Goal: Navigation & Orientation: Find specific page/section

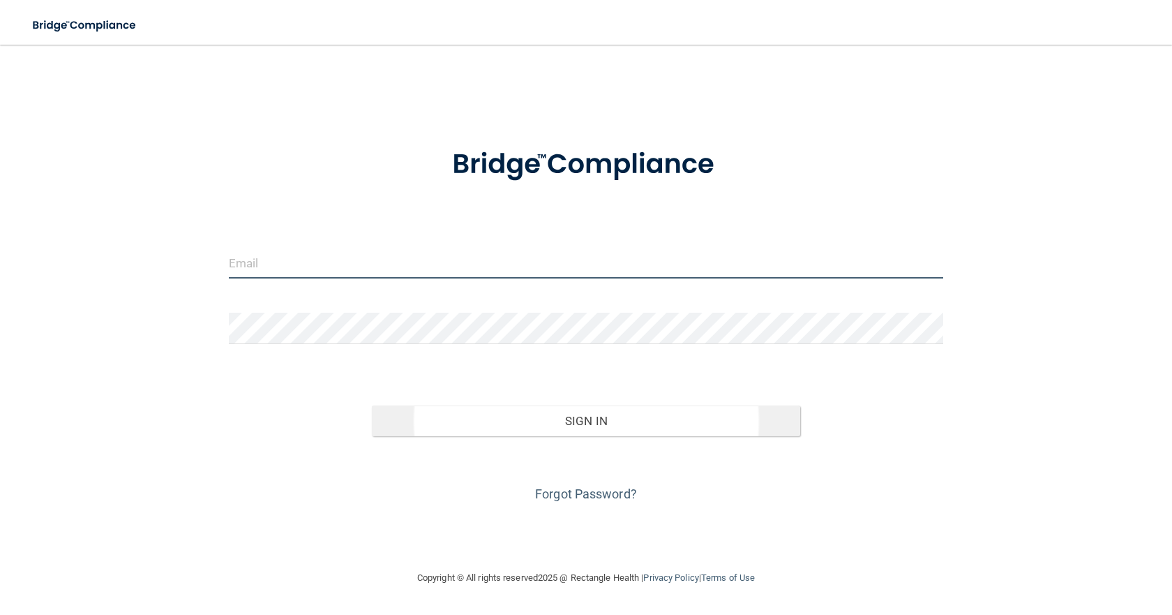
type input "[EMAIL_ADDRESS][DOMAIN_NAME]"
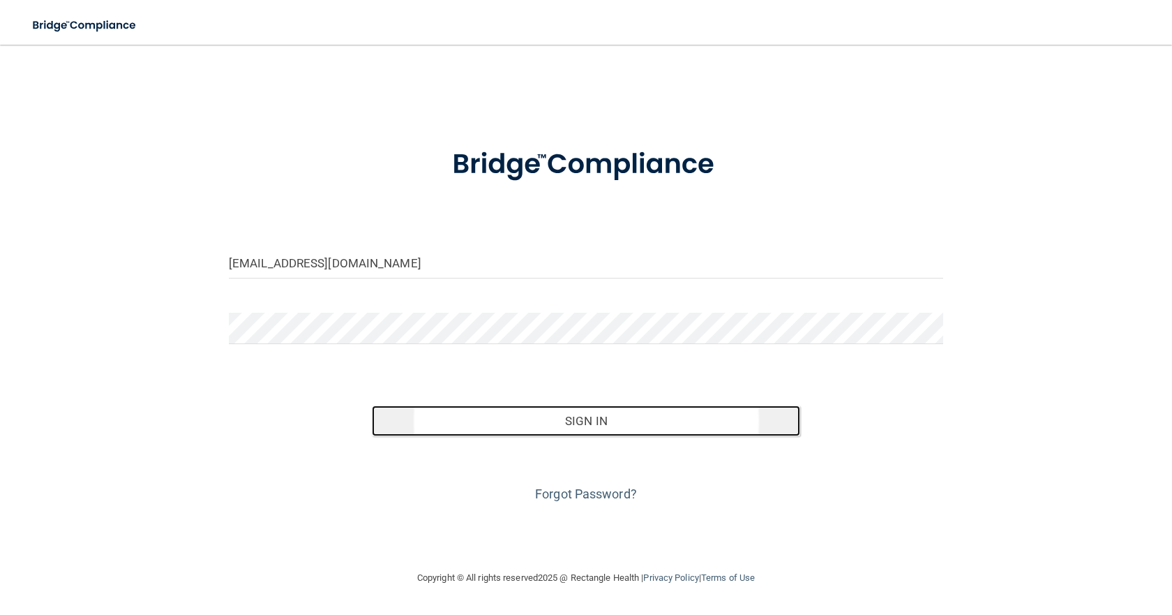
click at [545, 419] on button "Sign In" at bounding box center [586, 420] width 428 height 31
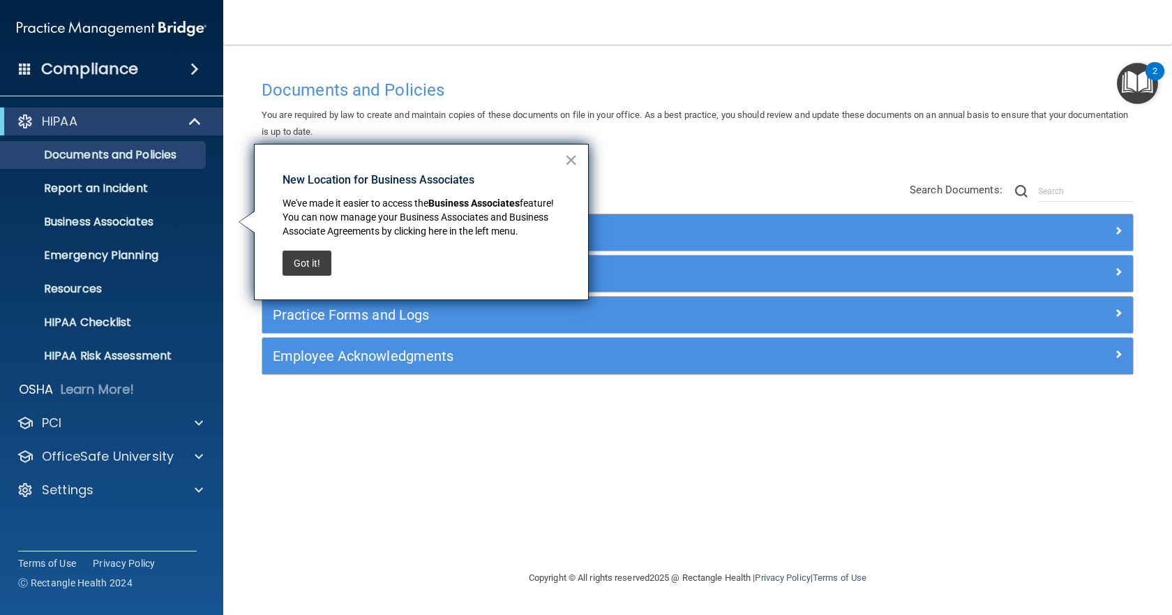
drag, startPoint x: 304, startPoint y: 267, endPoint x: 285, endPoint y: 269, distance: 18.3
click at [304, 267] on button "Got it!" at bounding box center [307, 263] width 49 height 25
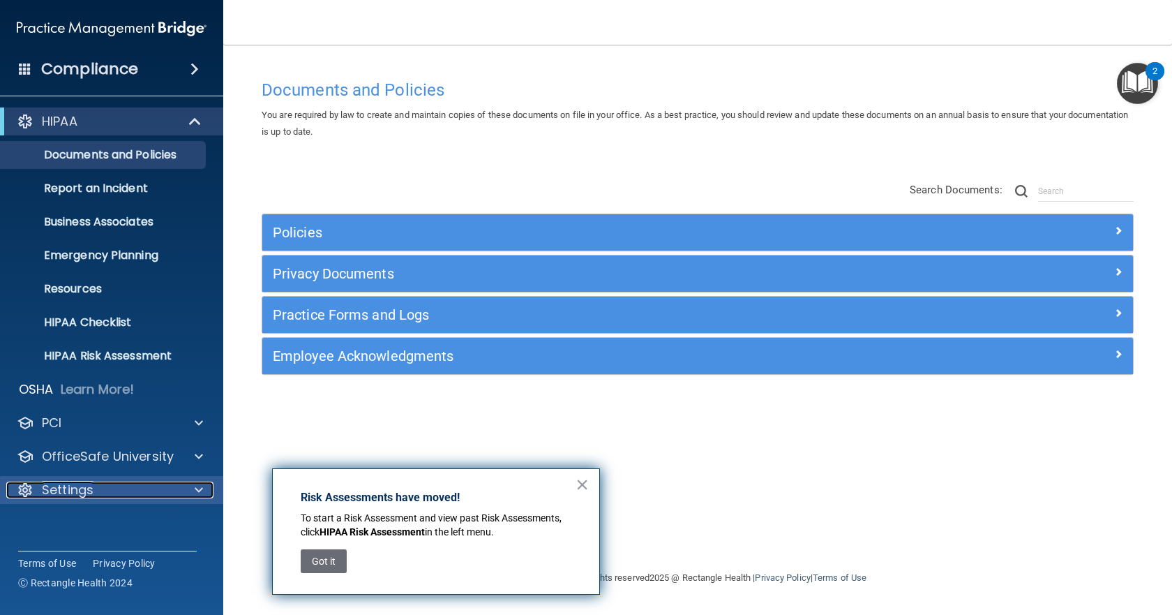
click at [70, 486] on p "Settings" at bounding box center [68, 489] width 52 height 17
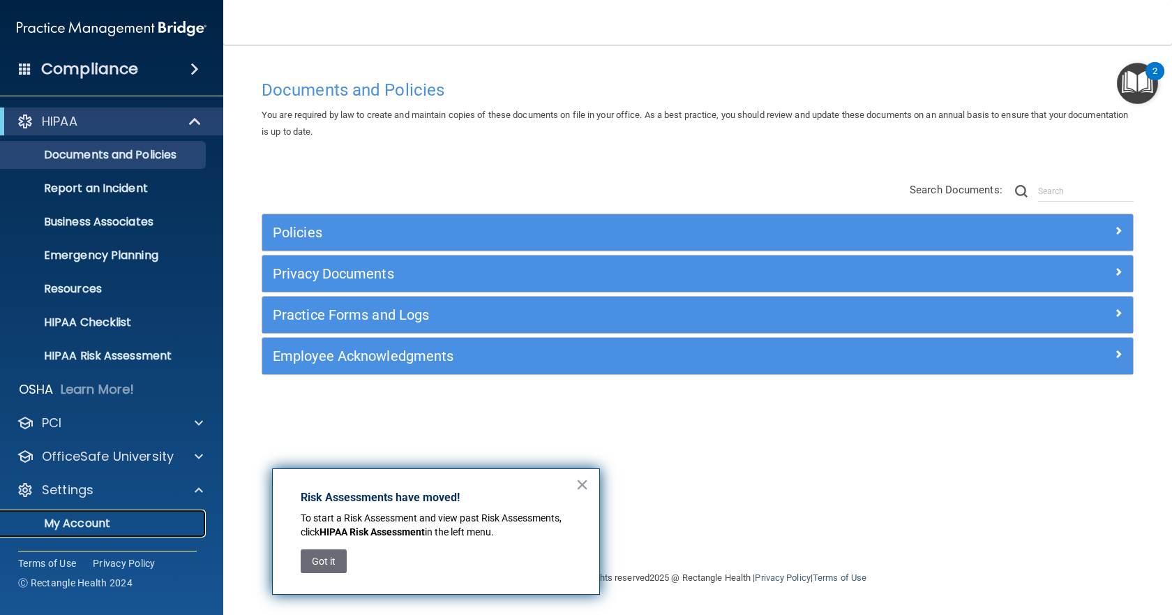
click at [97, 522] on p "My Account" at bounding box center [104, 523] width 191 height 14
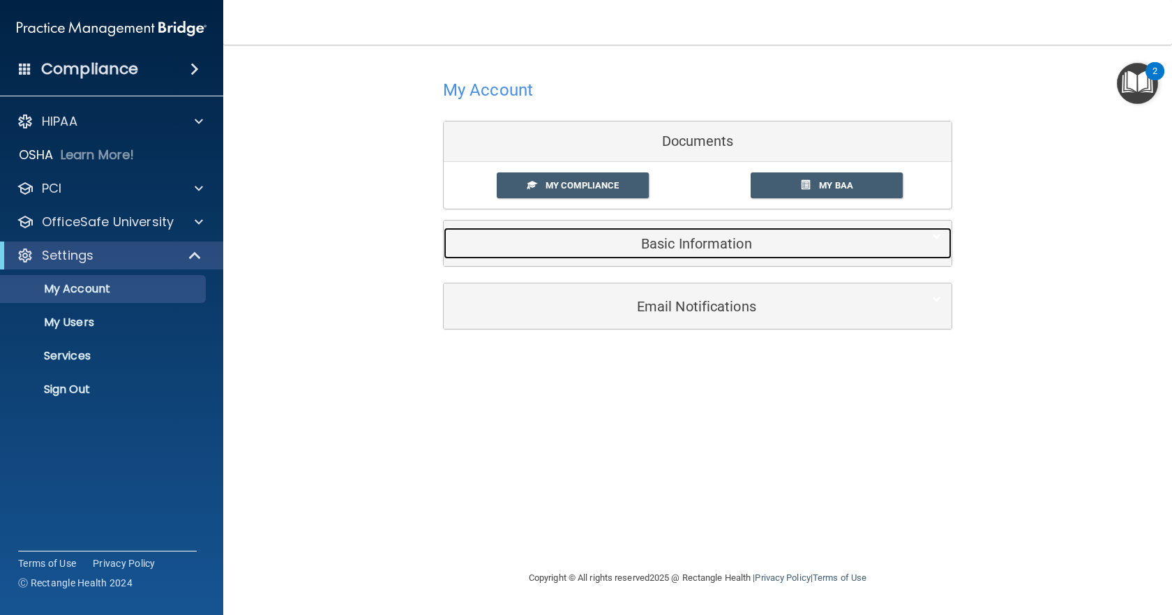
click at [703, 248] on h5 "Basic Information" at bounding box center [676, 243] width 445 height 15
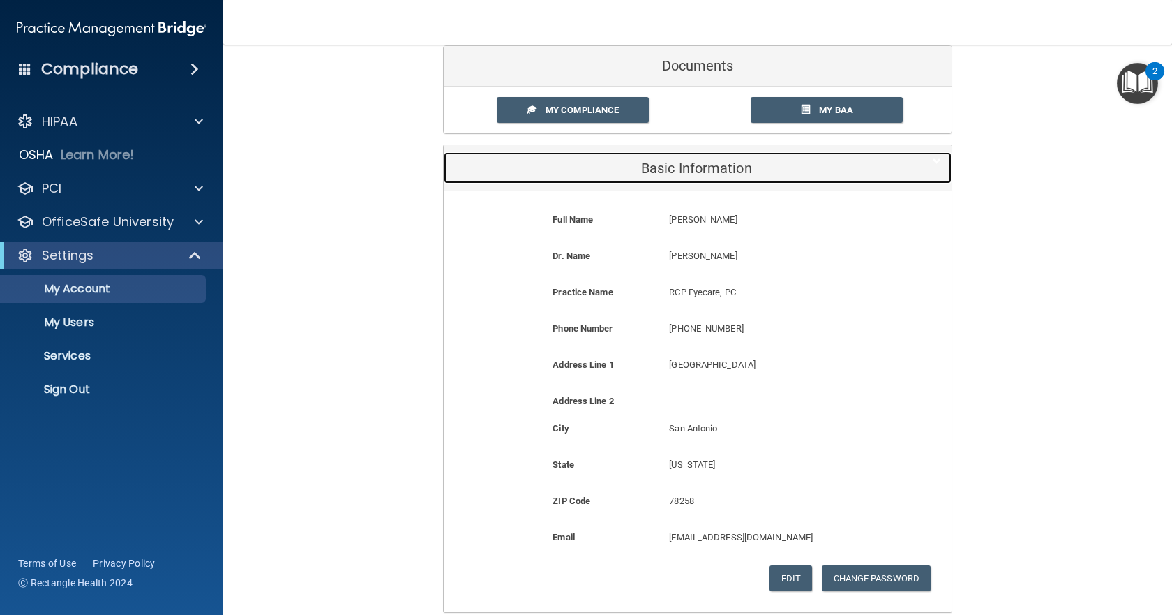
scroll to position [208, 0]
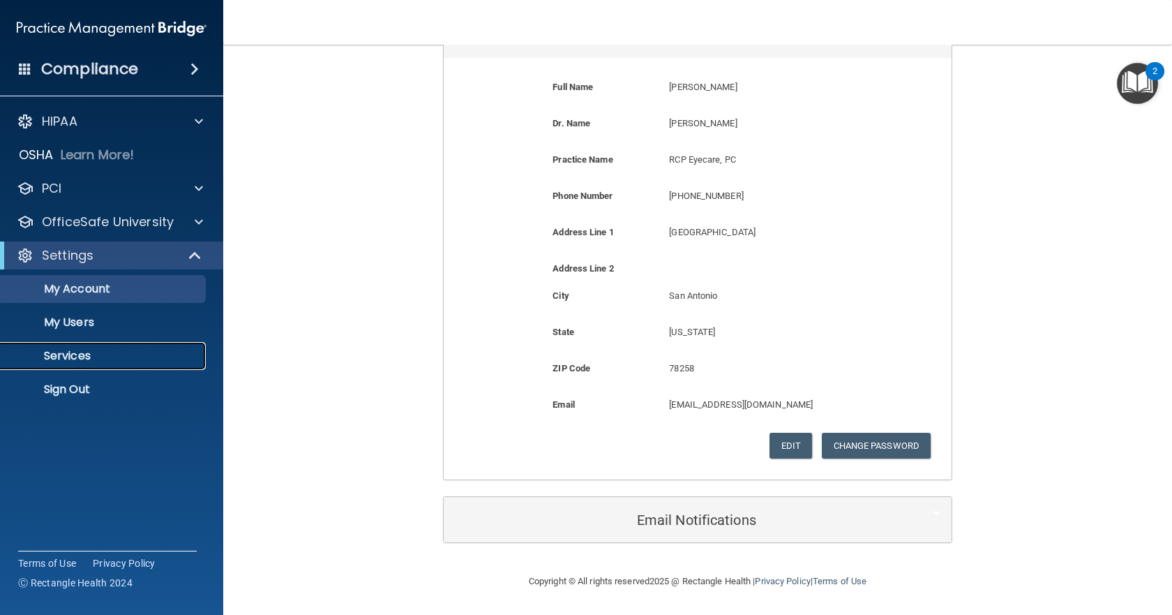
click at [64, 355] on p "Services" at bounding box center [104, 356] width 191 height 14
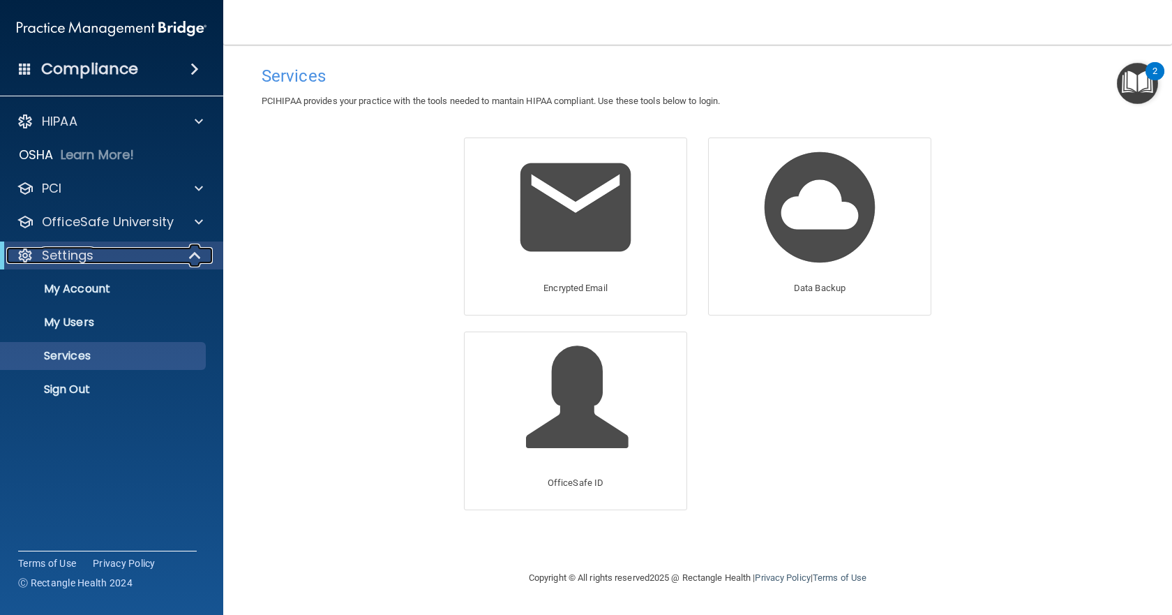
click at [146, 255] on div "Settings" at bounding box center [92, 255] width 172 height 17
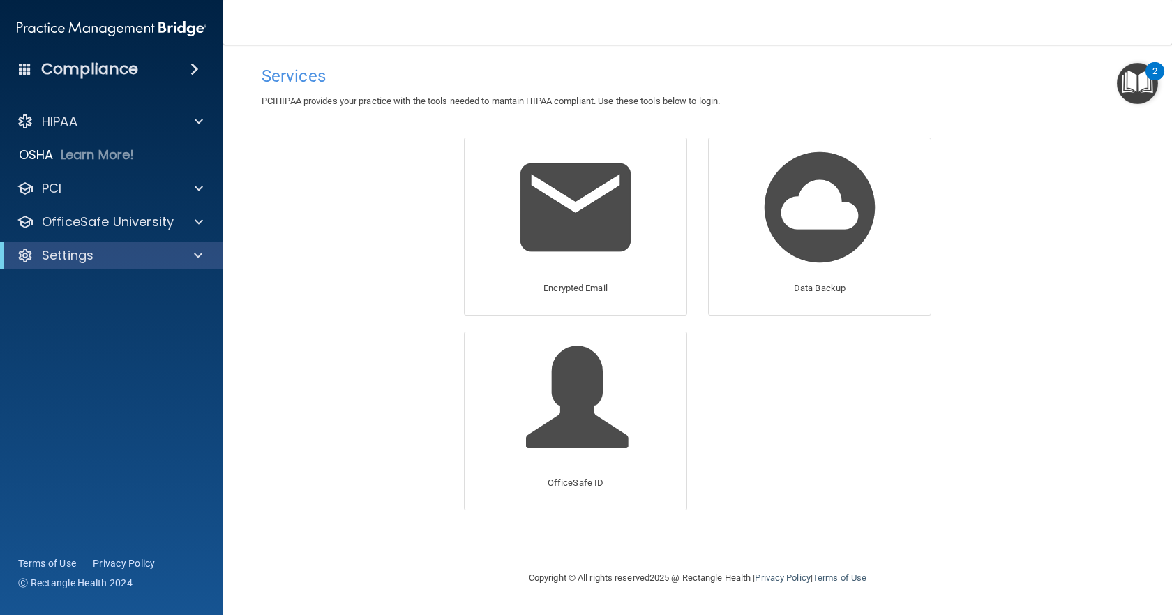
click at [100, 68] on h4 "Compliance" at bounding box center [89, 69] width 97 height 20
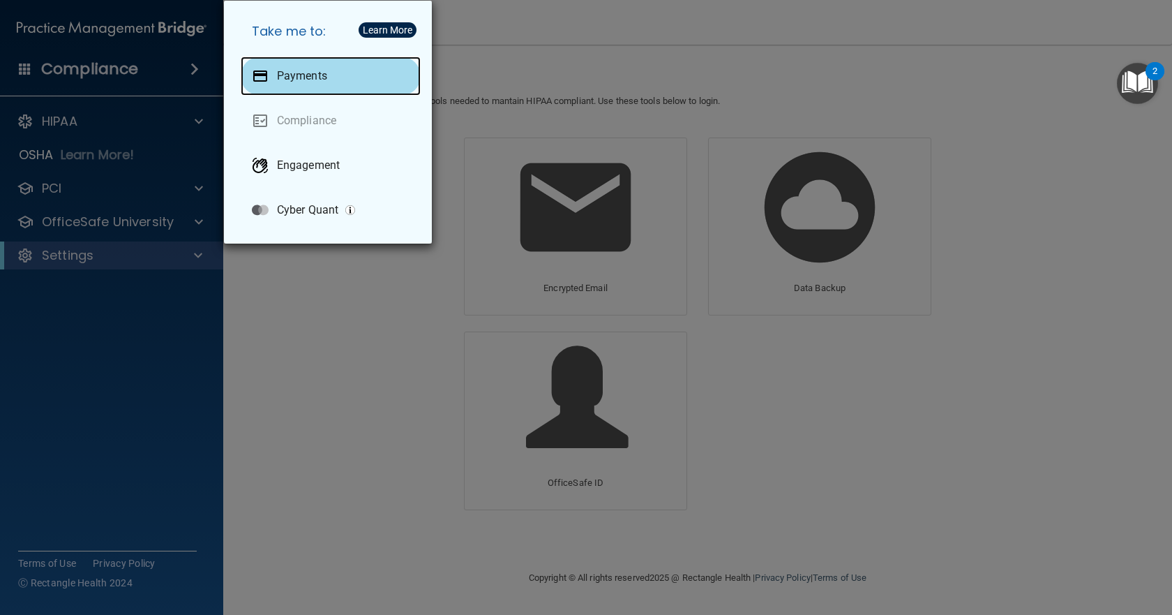
click at [294, 72] on p "Payments" at bounding box center [302, 76] width 50 height 14
click at [315, 308] on div "Take me to: Payments Compliance Engagement Cyber Quant" at bounding box center [586, 307] width 1172 height 615
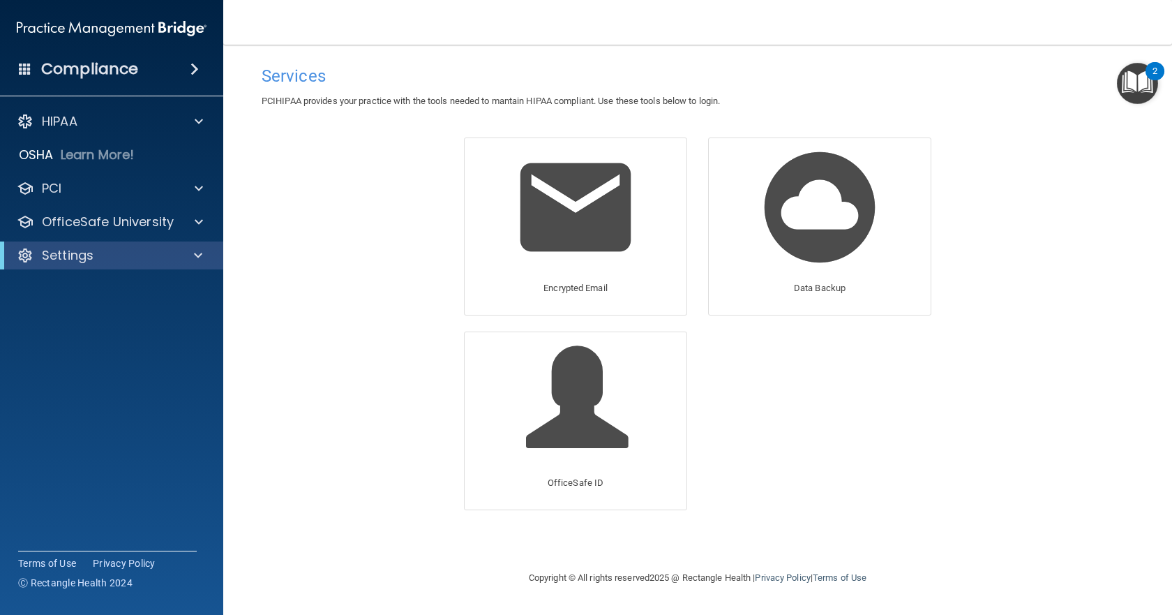
click at [191, 66] on span at bounding box center [195, 69] width 8 height 17
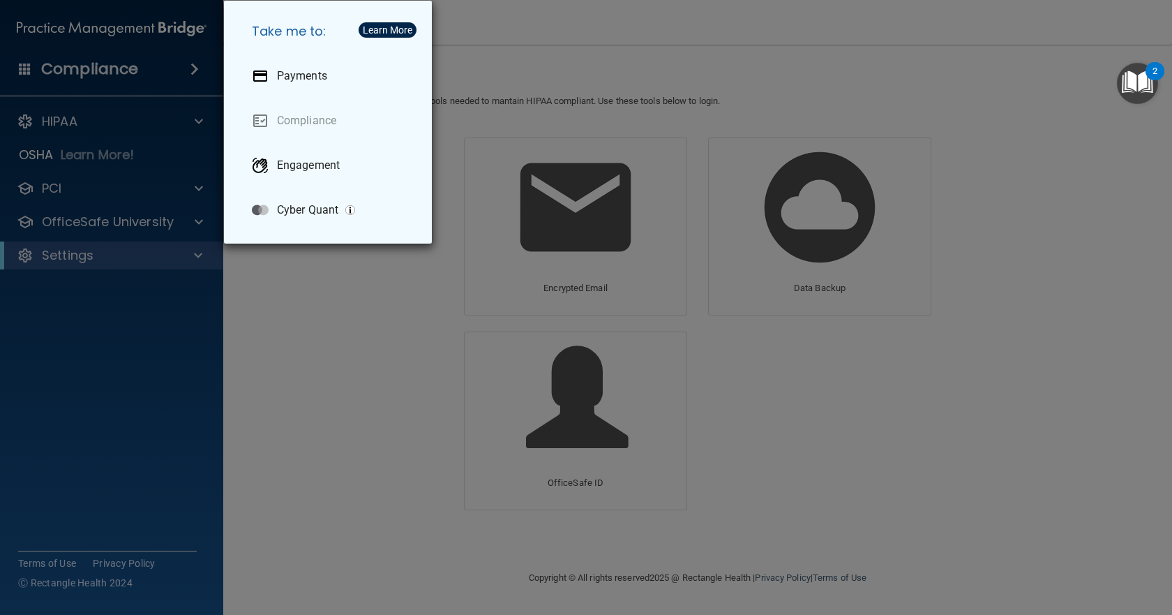
click at [167, 66] on div "Take me to: Payments Compliance Engagement Cyber Quant" at bounding box center [586, 307] width 1172 height 615
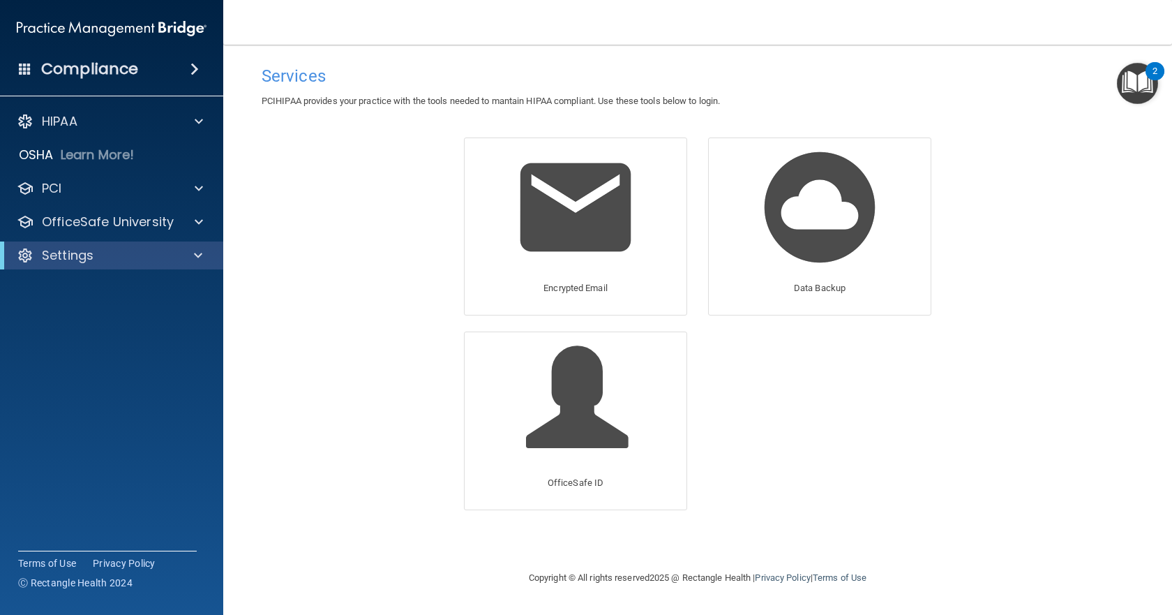
click at [87, 68] on h4 "Compliance" at bounding box center [89, 69] width 97 height 20
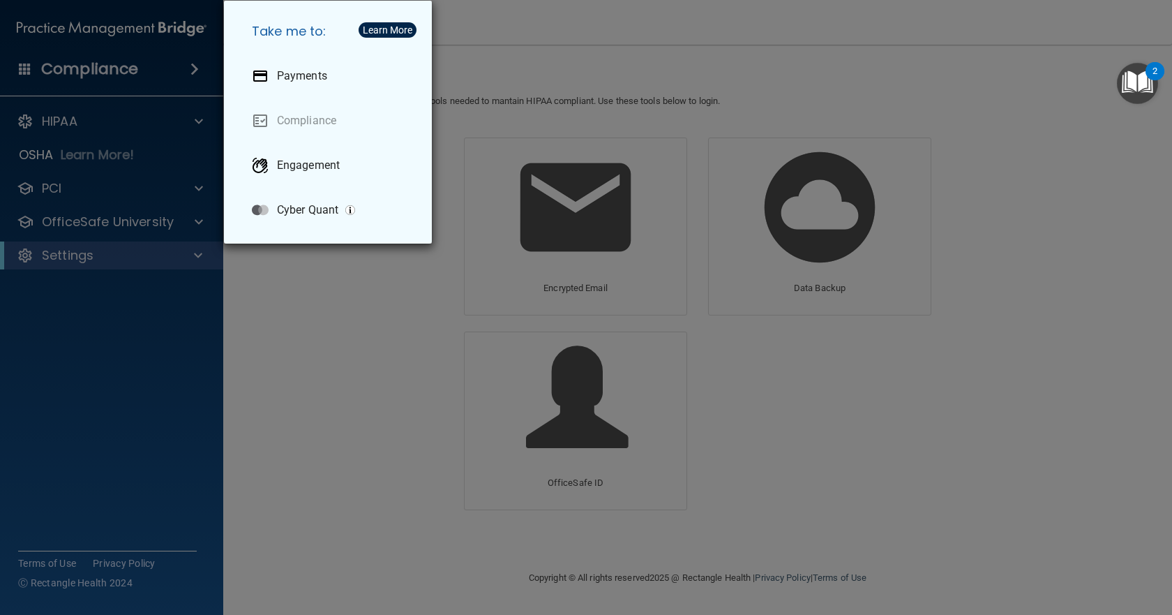
click at [99, 119] on div "Take me to: Payments Compliance Engagement Cyber Quant" at bounding box center [586, 307] width 1172 height 615
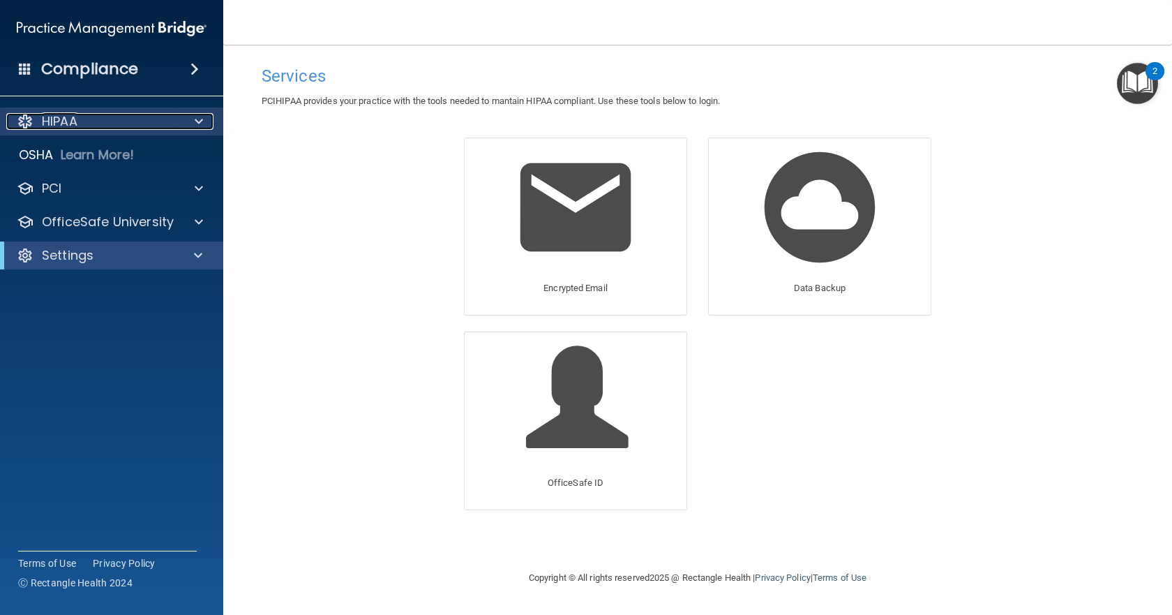
click at [66, 118] on p "HIPAA" at bounding box center [60, 121] width 36 height 17
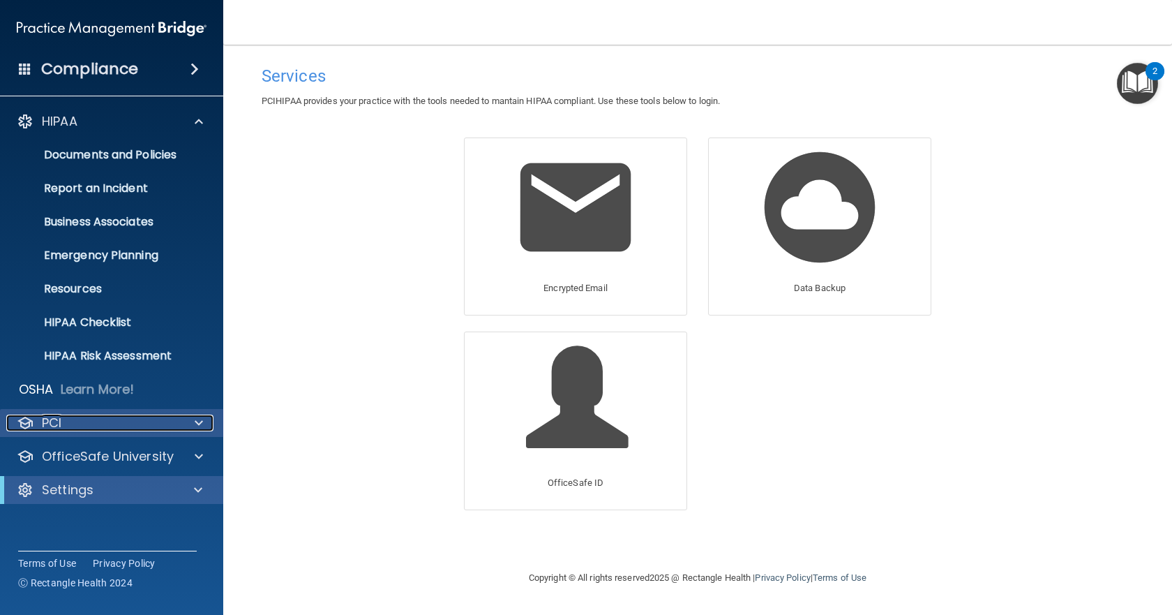
click at [72, 415] on div "PCI" at bounding box center [92, 422] width 173 height 17
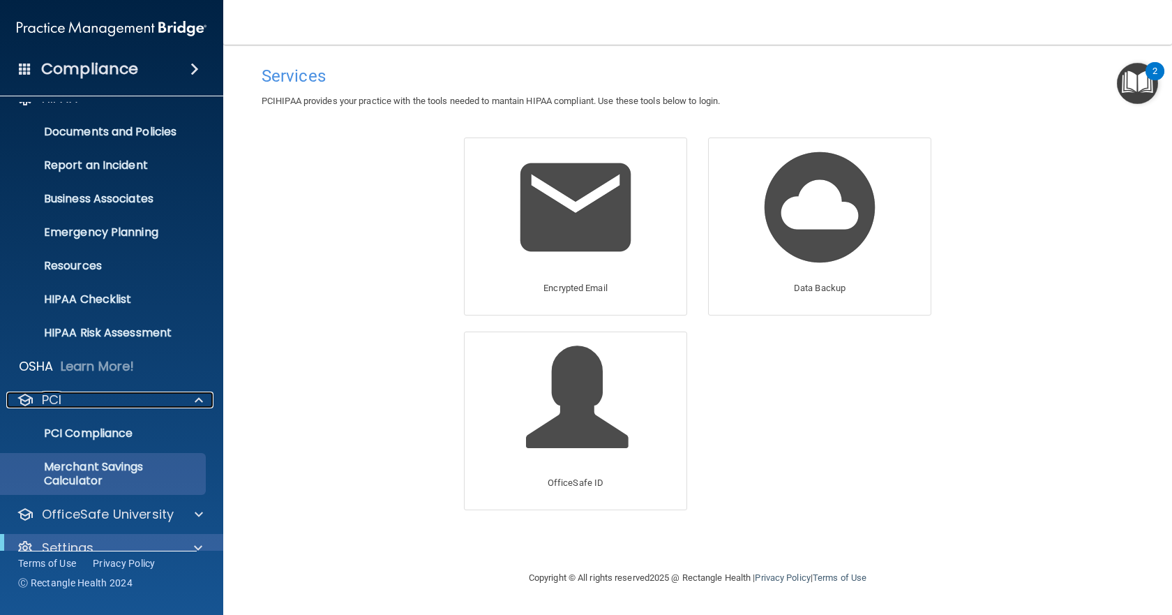
scroll to position [45, 0]
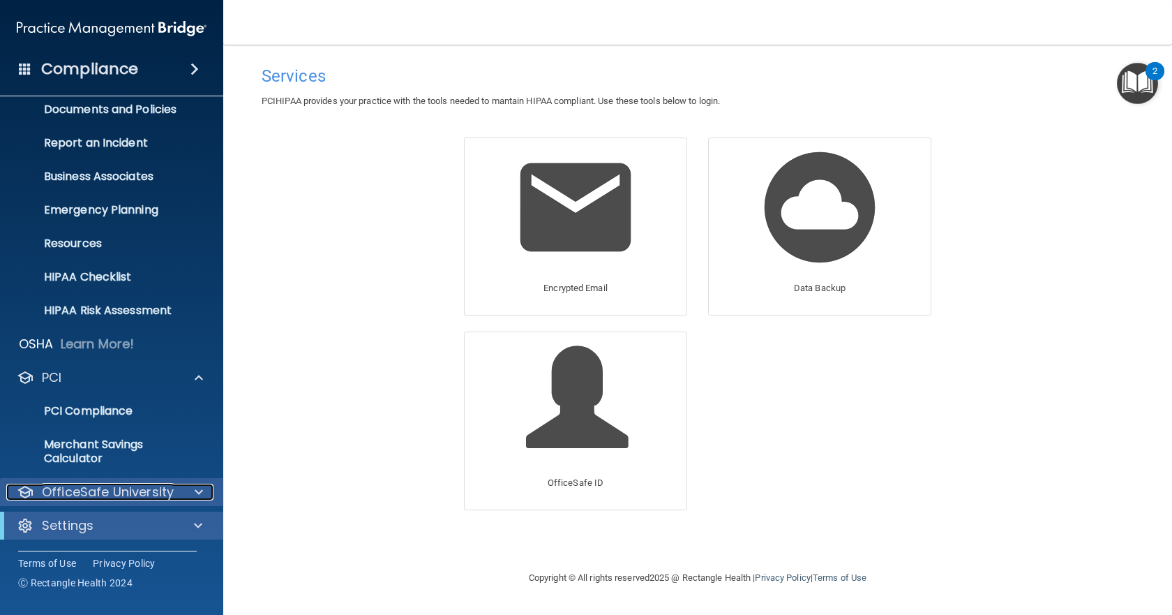
click at [102, 485] on p "OfficeSafe University" at bounding box center [108, 492] width 132 height 17
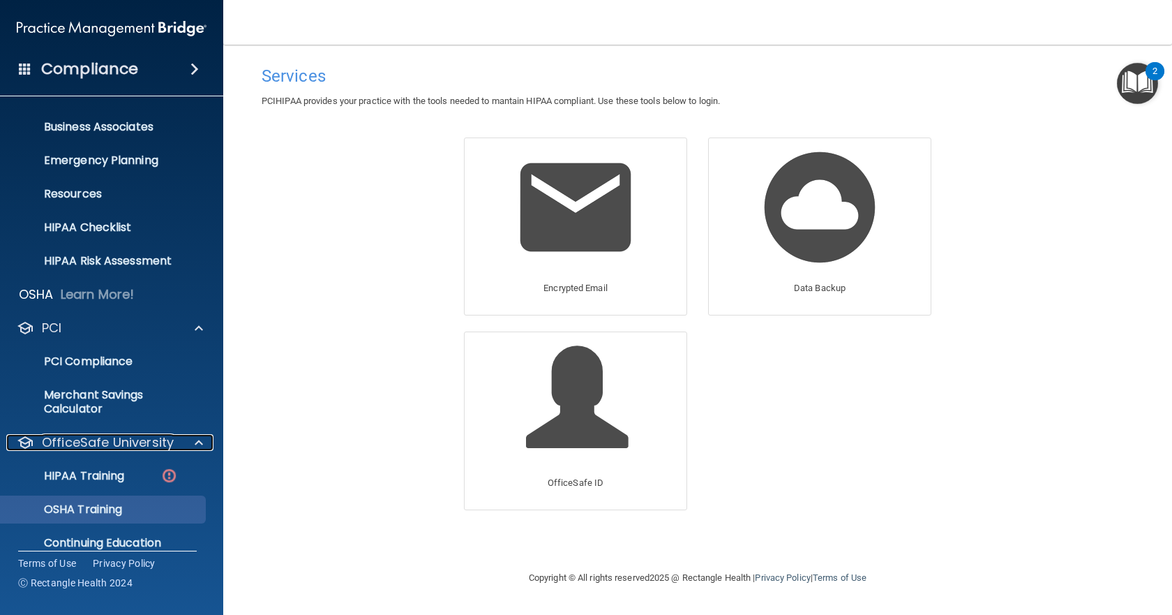
scroll to position [146, 0]
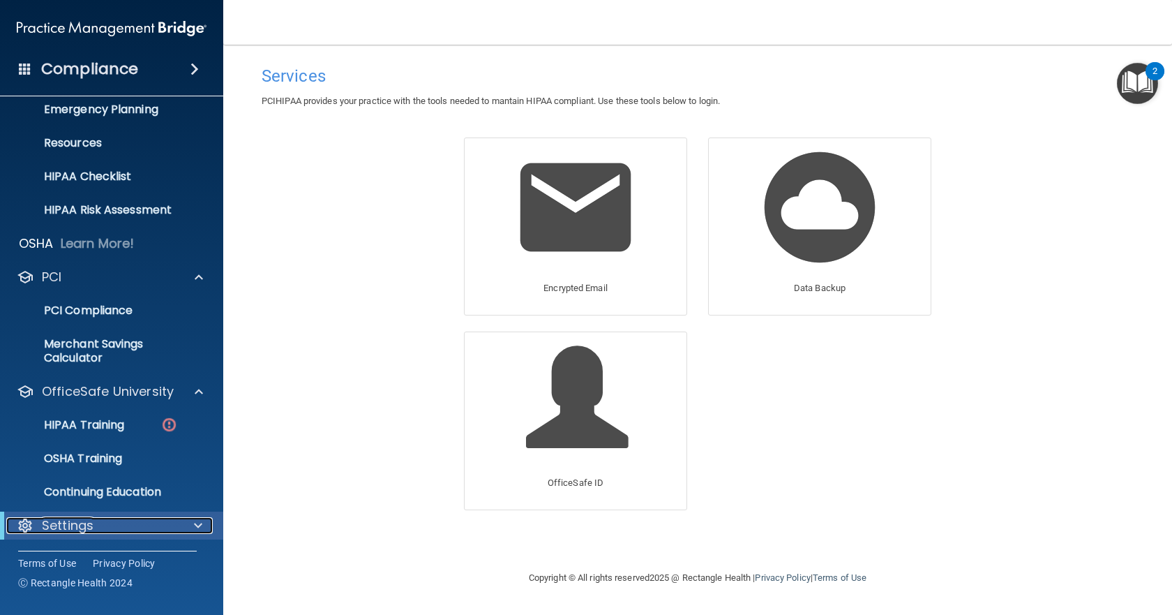
click at [82, 519] on p "Settings" at bounding box center [68, 525] width 52 height 17
click at [86, 517] on p "Settings" at bounding box center [68, 525] width 52 height 17
click at [101, 396] on p "OfficeSafe University" at bounding box center [108, 391] width 132 height 17
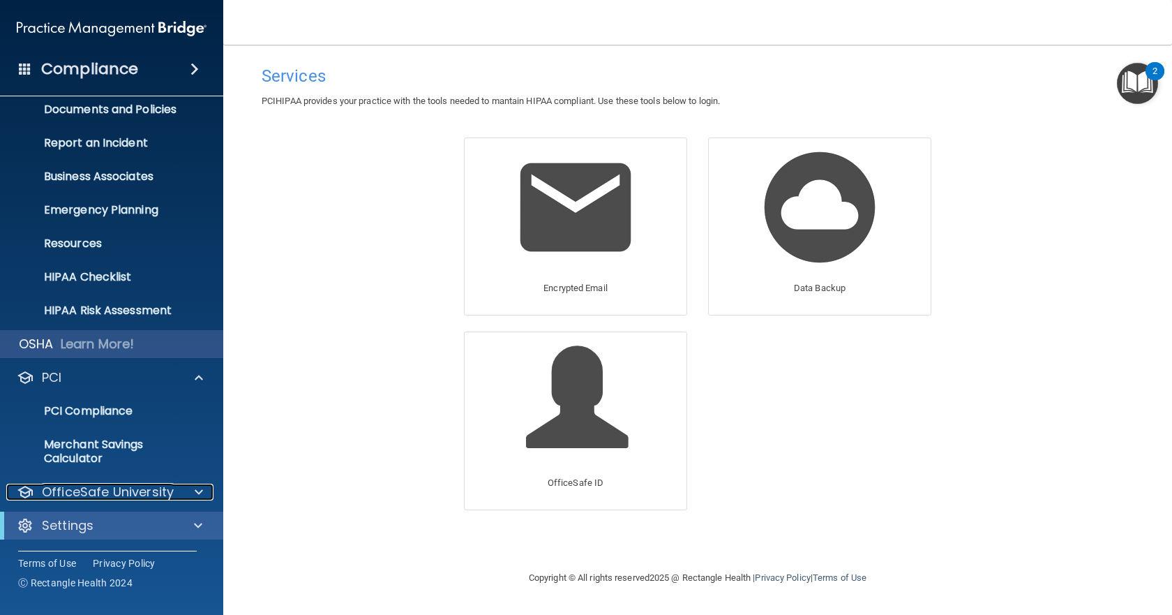
scroll to position [45, 0]
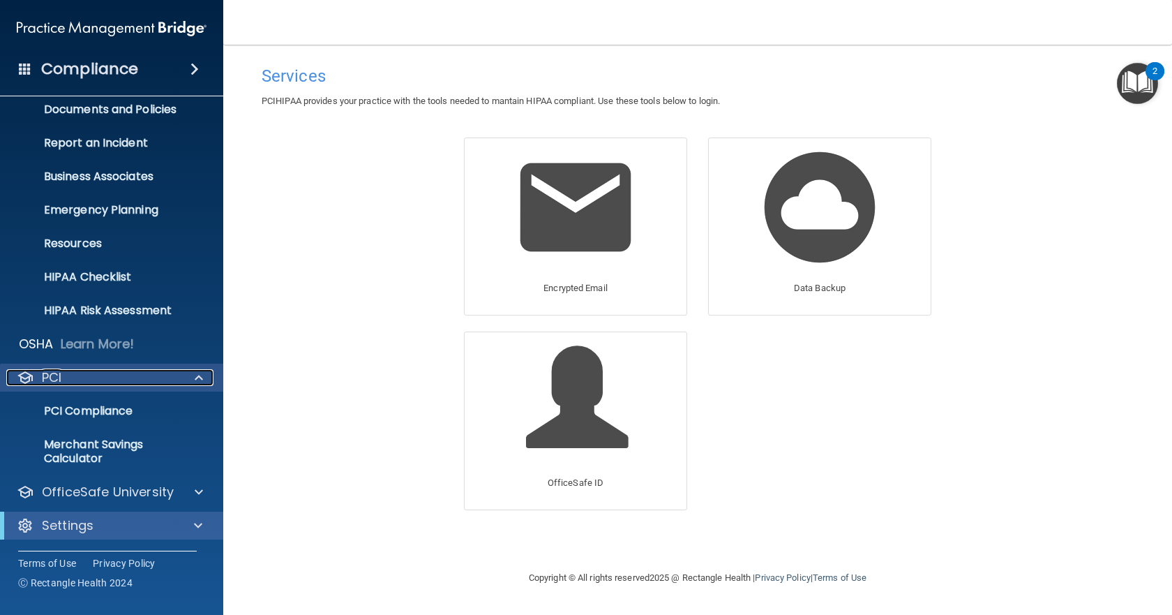
click at [91, 378] on div "PCI" at bounding box center [92, 377] width 173 height 17
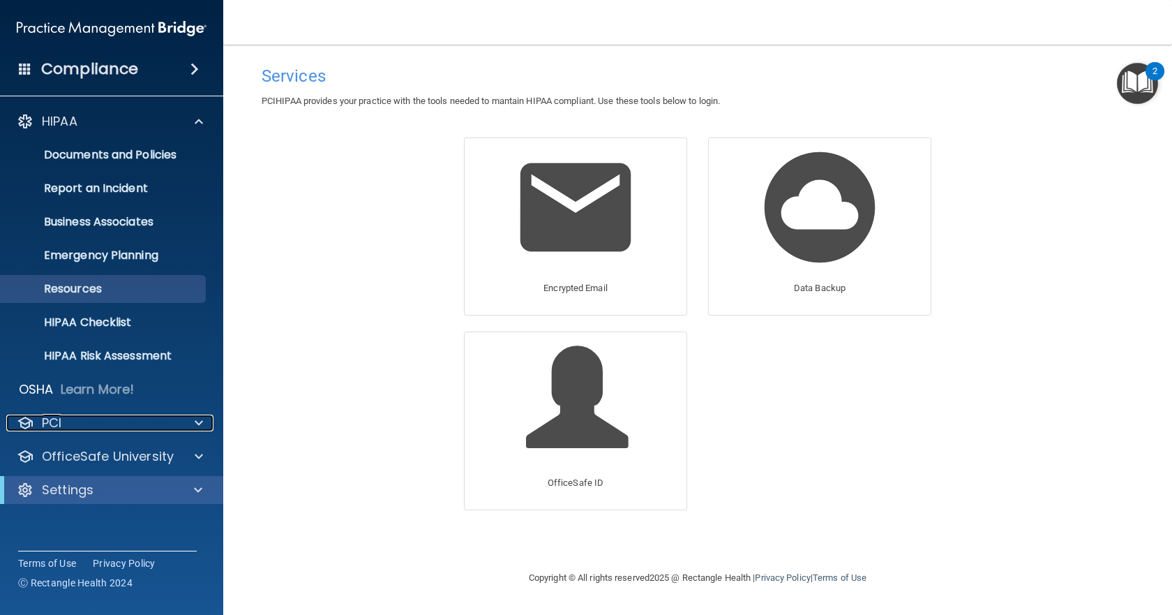
scroll to position [0, 0]
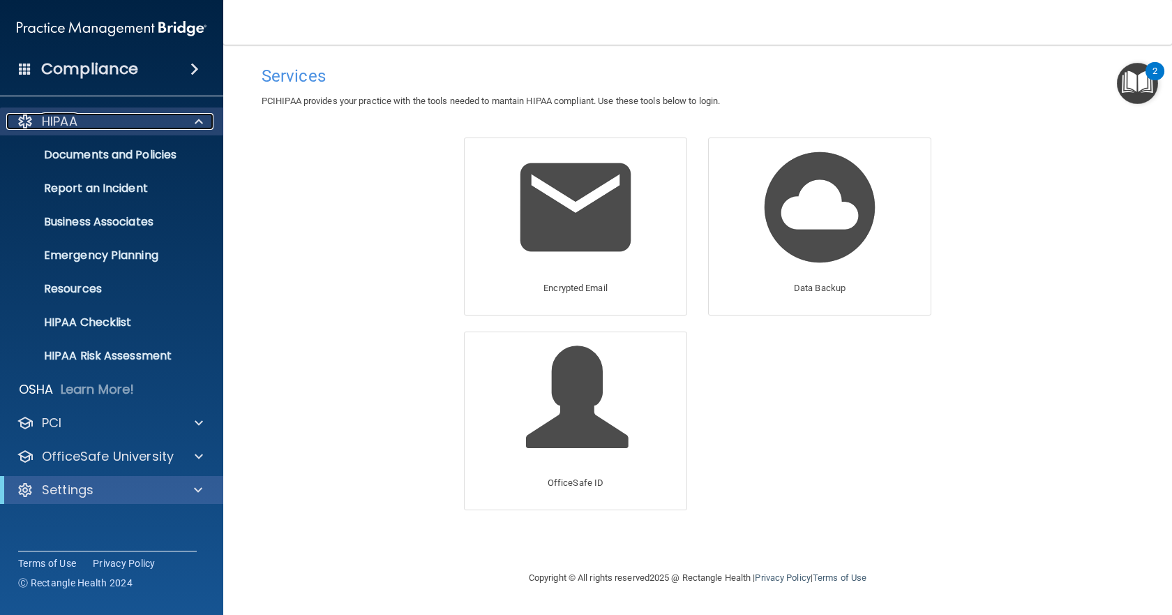
click at [82, 115] on div "HIPAA" at bounding box center [92, 121] width 173 height 17
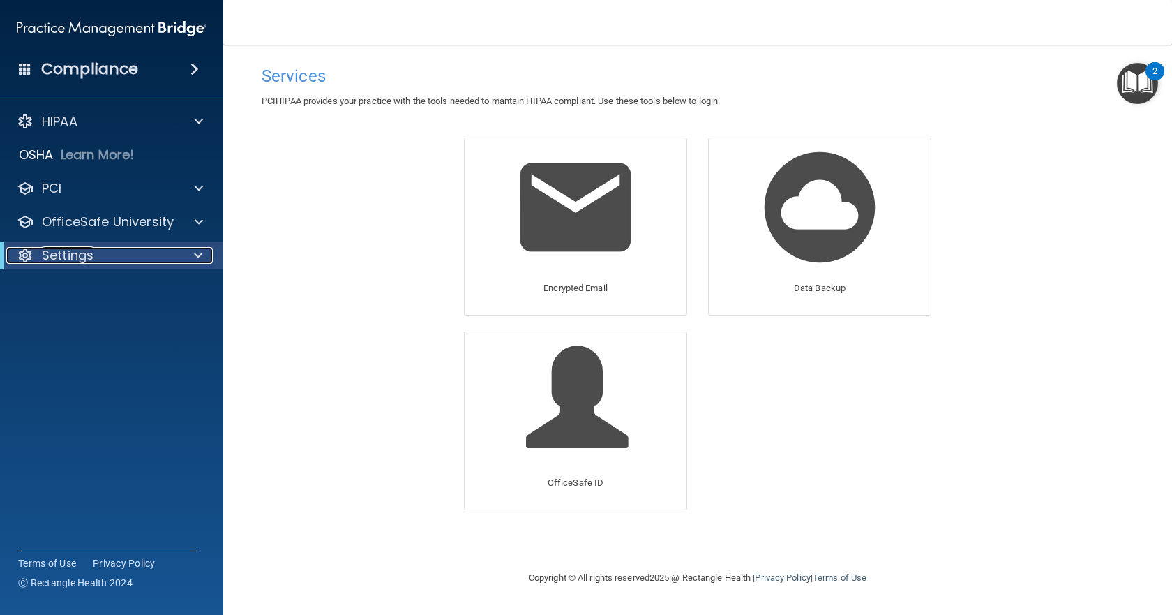
click at [72, 253] on p "Settings" at bounding box center [68, 255] width 52 height 17
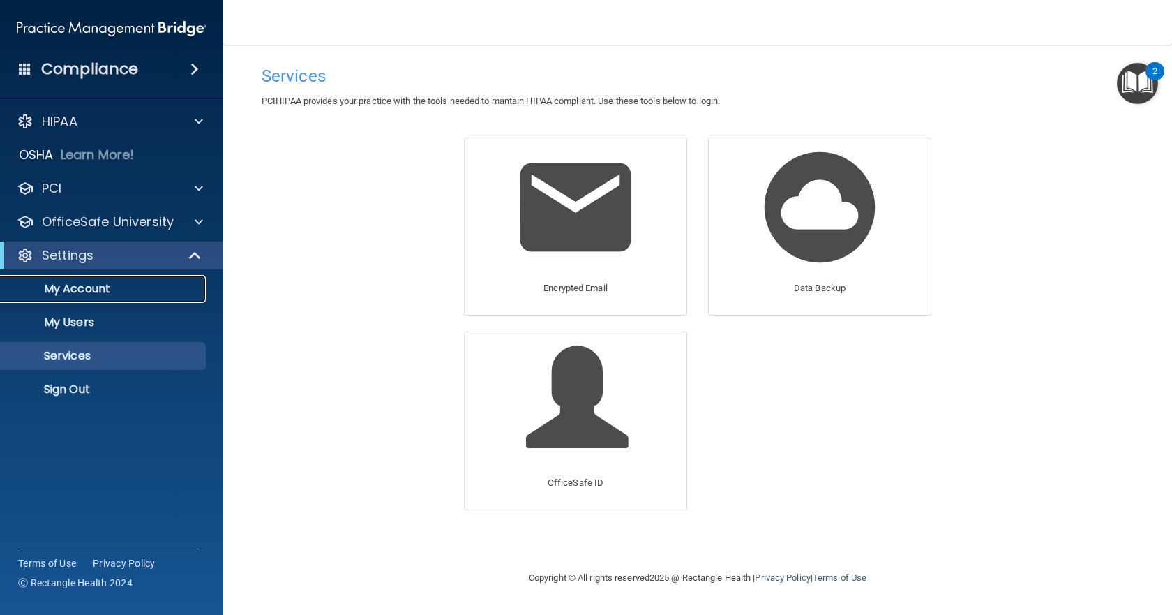
click at [66, 290] on p "My Account" at bounding box center [104, 289] width 191 height 14
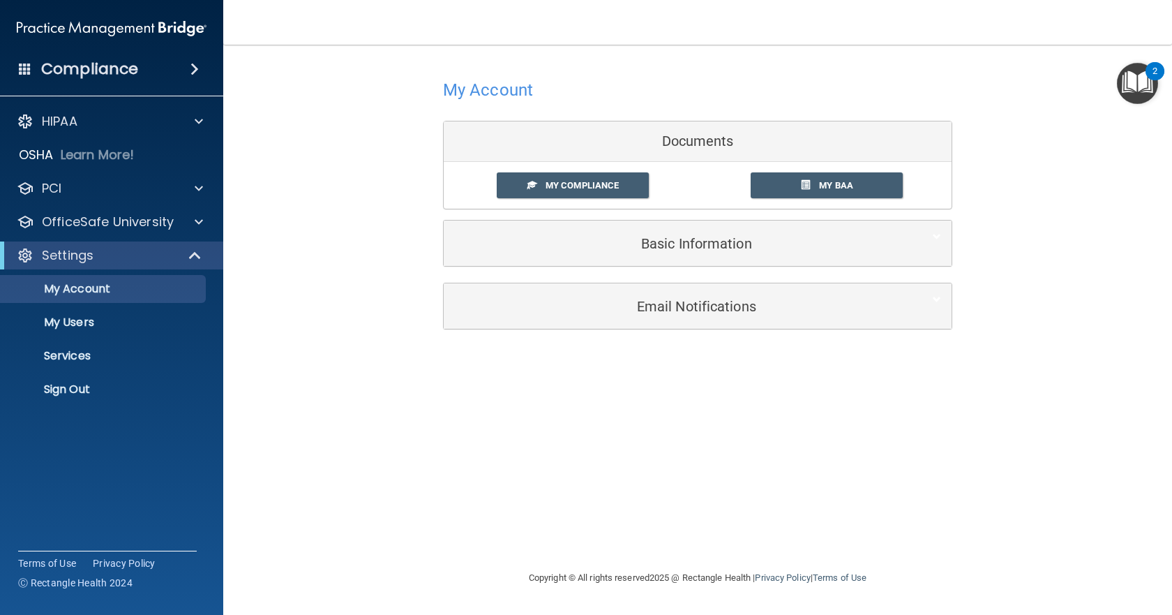
click at [1134, 80] on img "Open Resource Center, 2 new notifications" at bounding box center [1137, 83] width 41 height 41
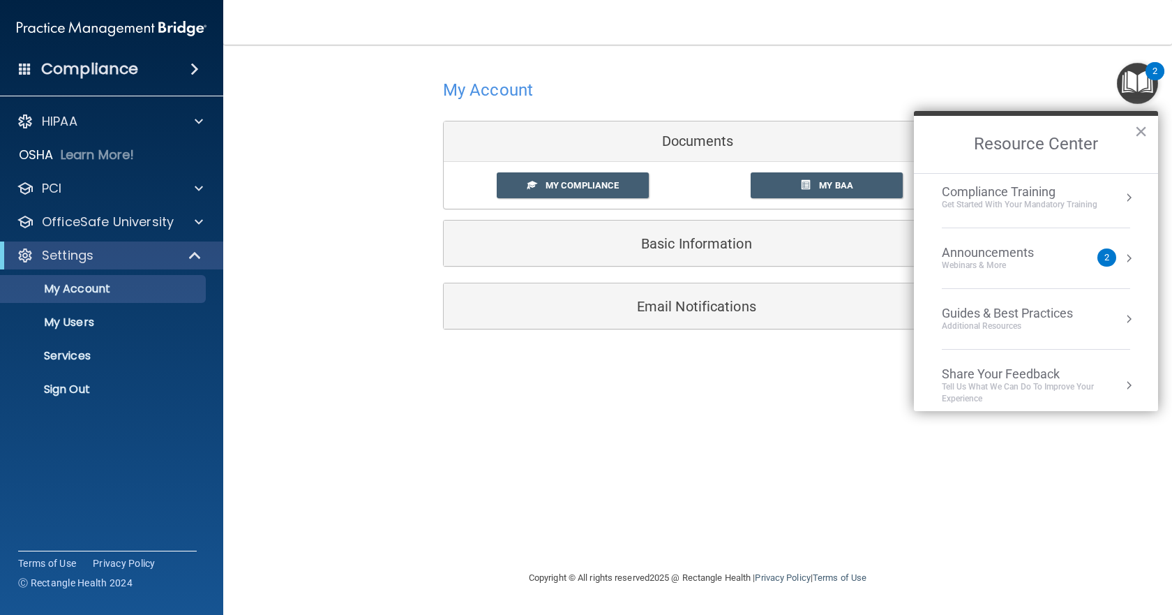
scroll to position [139, 0]
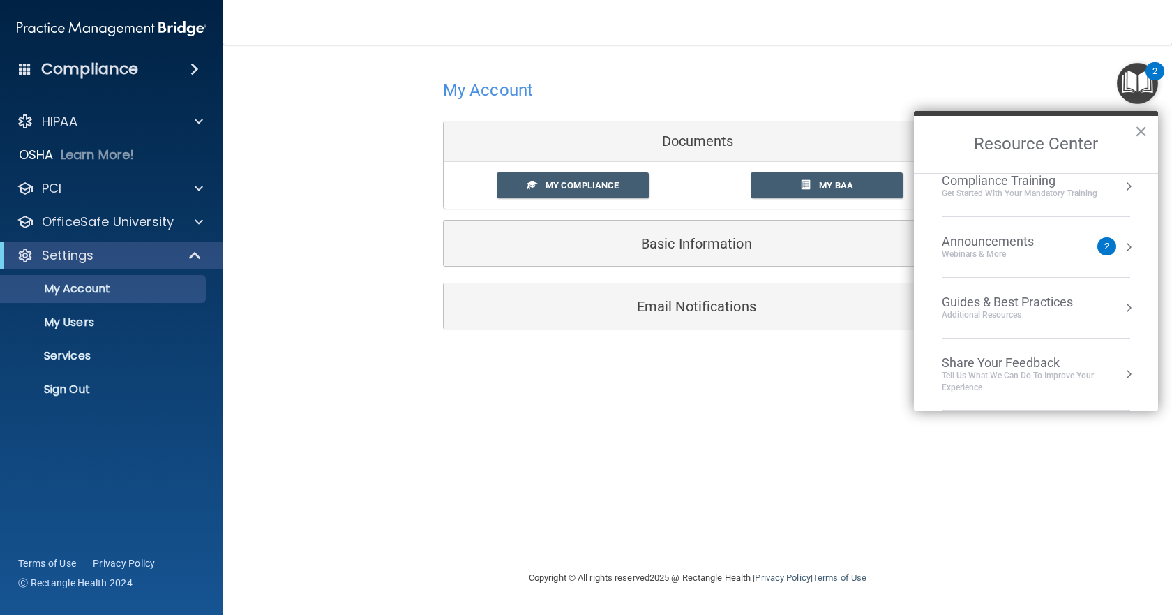
click at [980, 246] on div "Announcements" at bounding box center [1002, 241] width 120 height 15
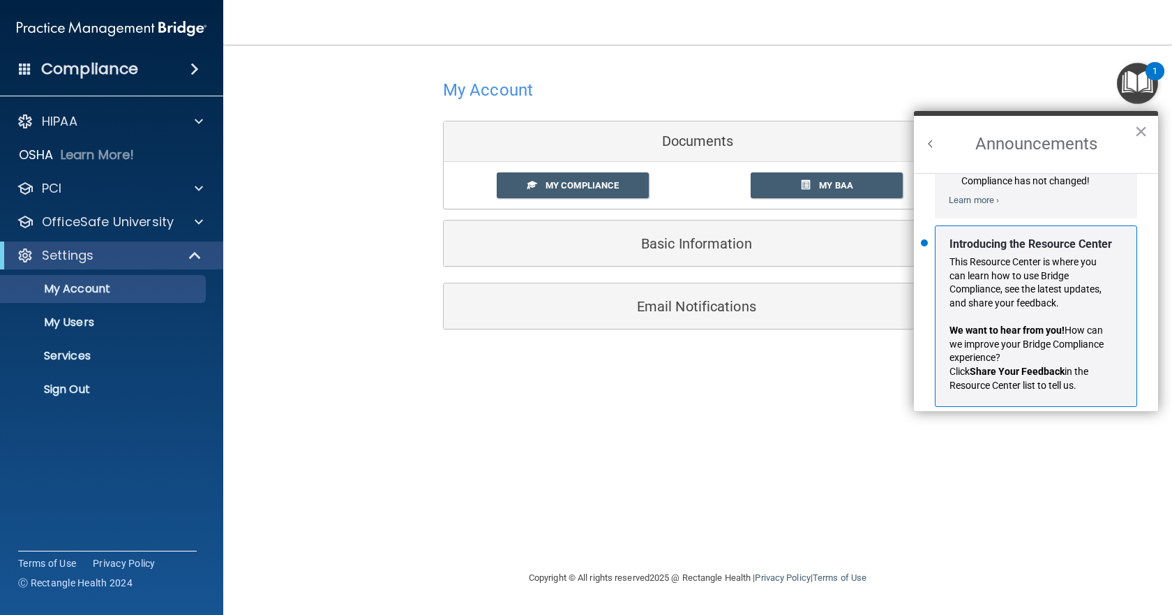
scroll to position [245, 0]
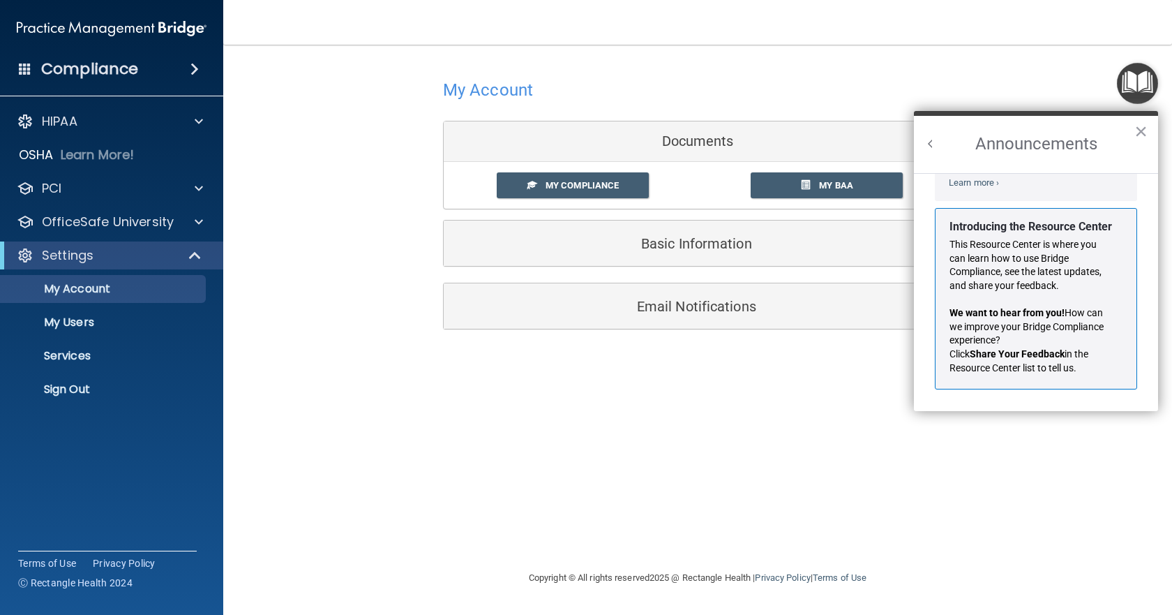
click at [385, 207] on div "My Account Documents My Compliance My Compliance My BAA Basic Information Full …" at bounding box center [697, 202] width 893 height 287
click at [99, 318] on p "My Users" at bounding box center [104, 322] width 191 height 14
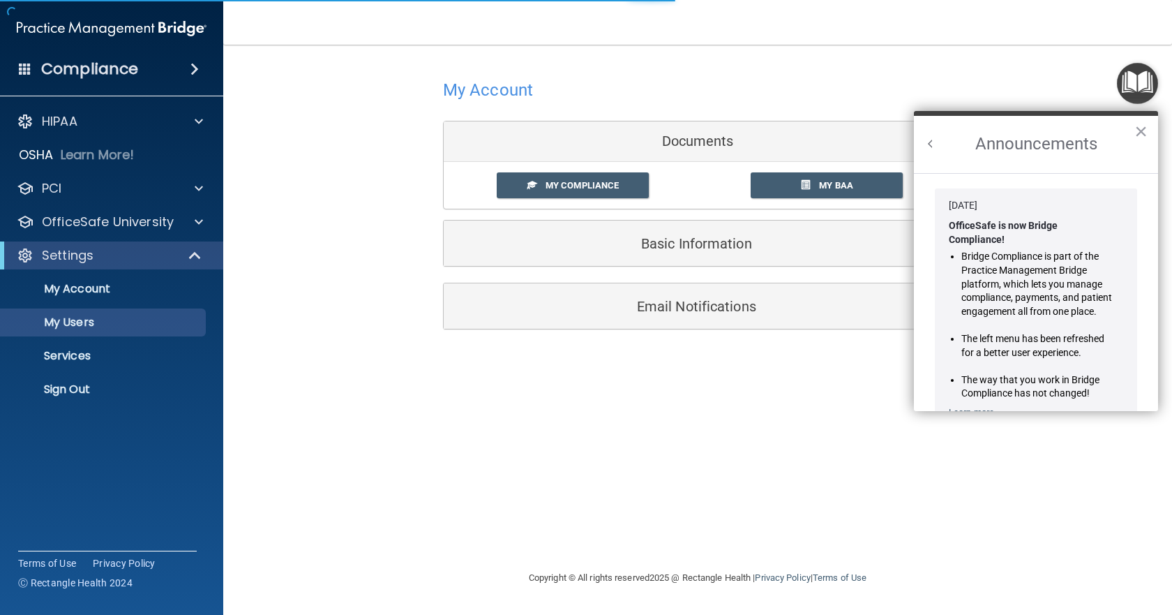
select select "20"
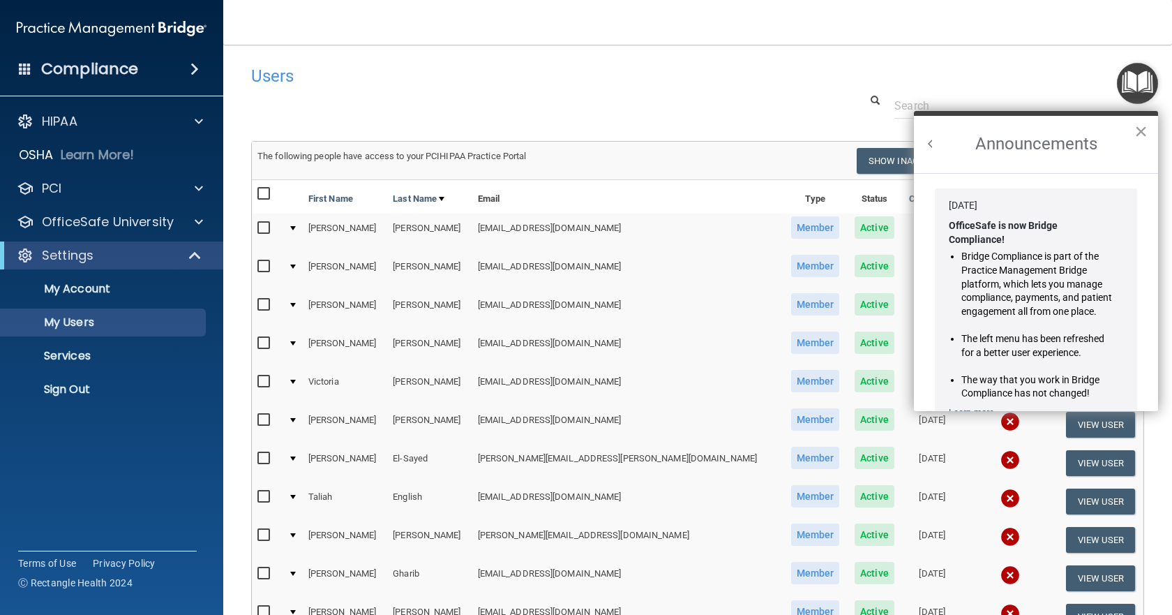
click at [1142, 132] on button "×" at bounding box center [1141, 131] width 13 height 22
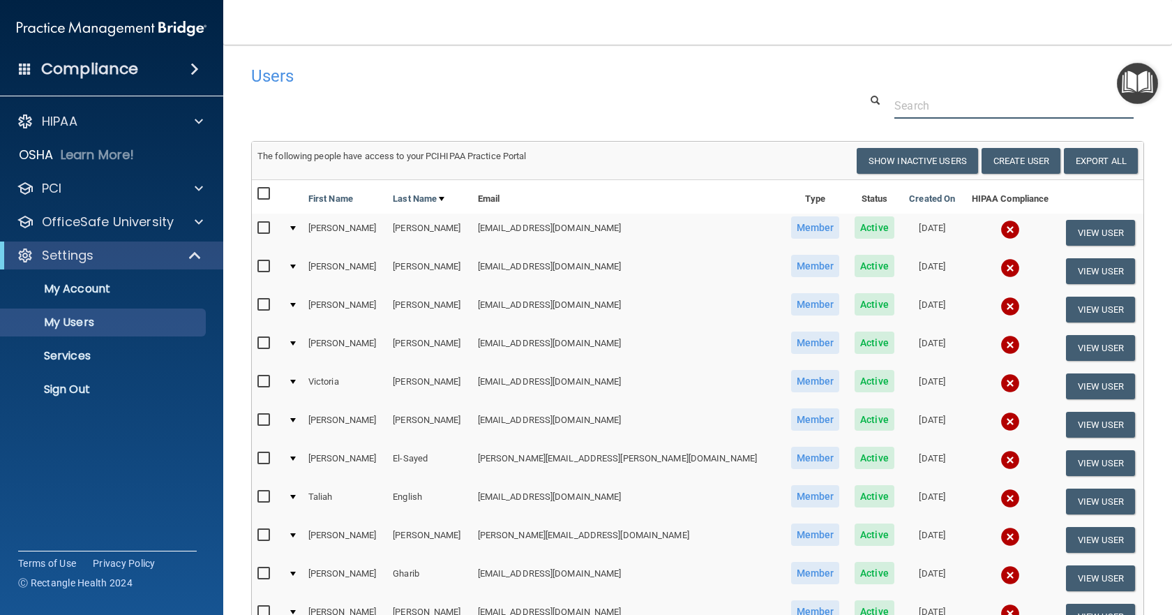
click at [479, 115] on div at bounding box center [698, 106] width 914 height 26
click at [64, 360] on p "Services" at bounding box center [104, 356] width 191 height 14
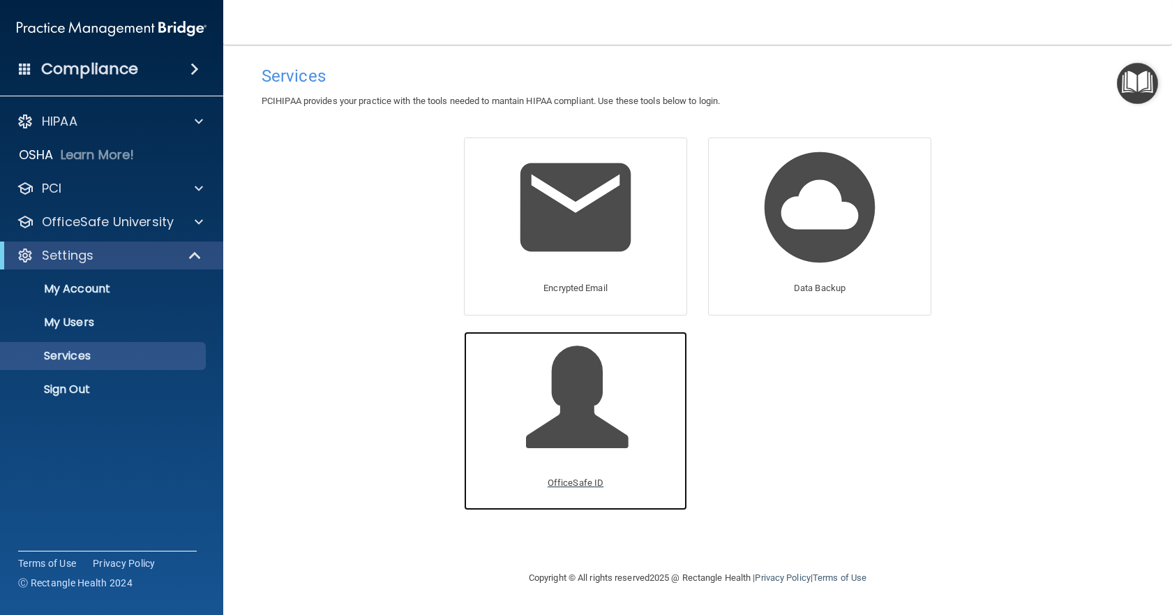
click at [575, 382] on span at bounding box center [592, 408] width 133 height 122
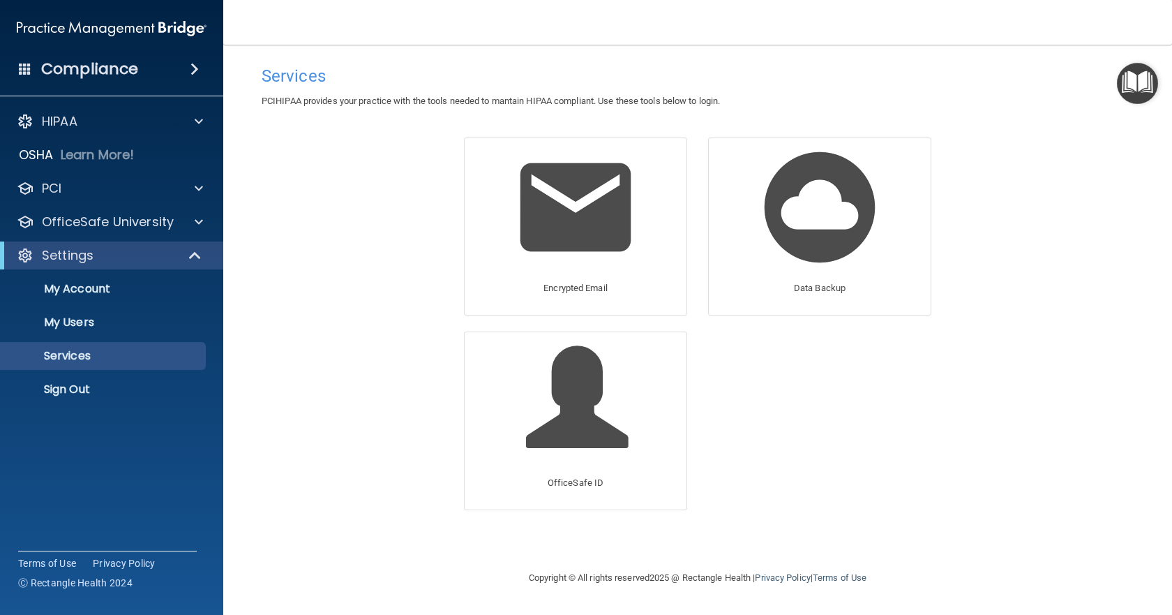
click at [129, 63] on h4 "Compliance" at bounding box center [89, 69] width 97 height 20
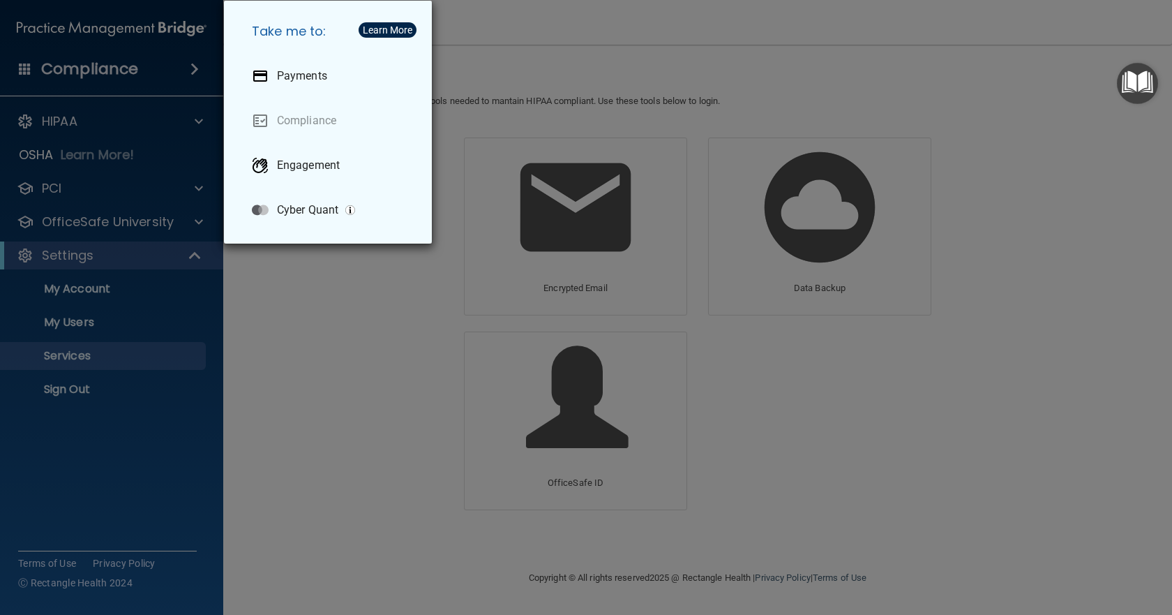
click at [75, 394] on div "Take me to: Payments Compliance Engagement Cyber Quant" at bounding box center [586, 307] width 1172 height 615
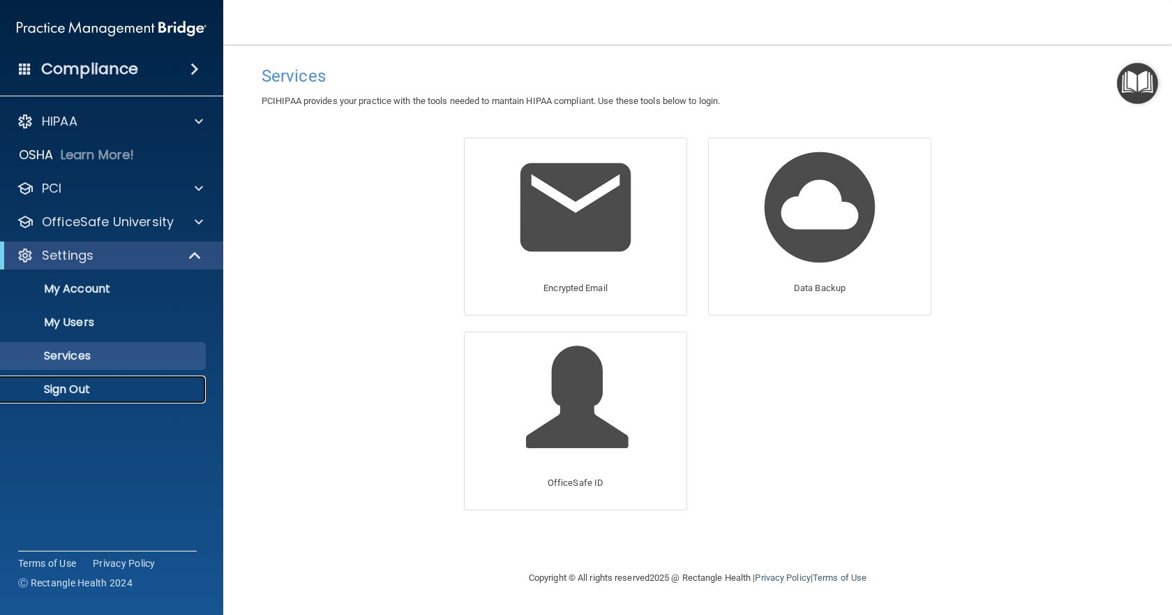
click at [68, 393] on p "Sign Out" at bounding box center [104, 389] width 191 height 14
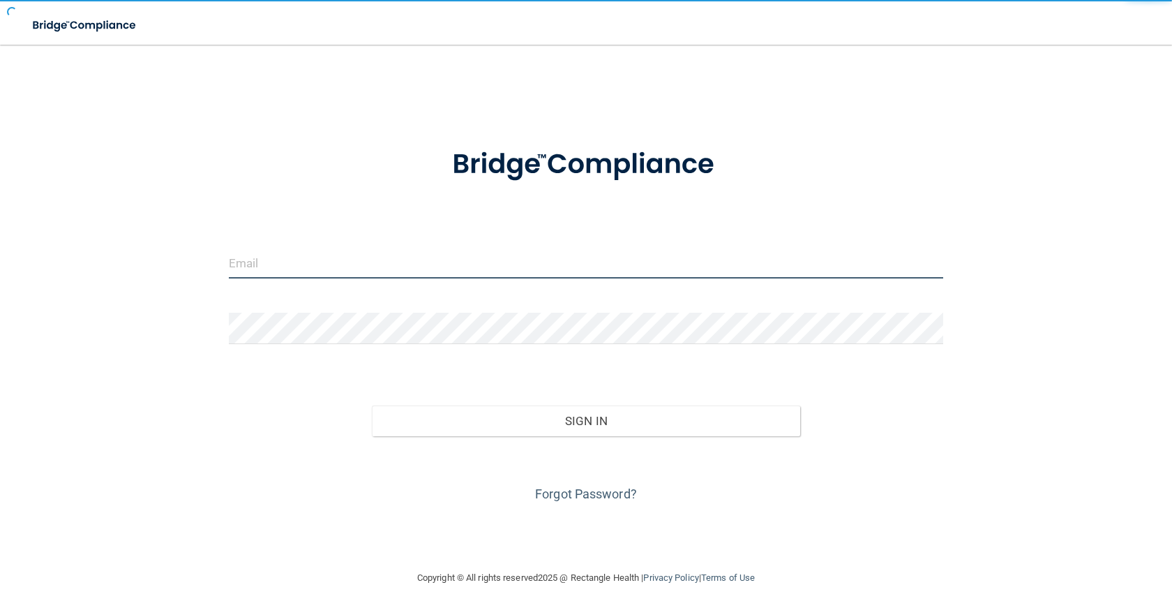
type input "[EMAIL_ADDRESS][DOMAIN_NAME]"
